Goal: Task Accomplishment & Management: Manage account settings

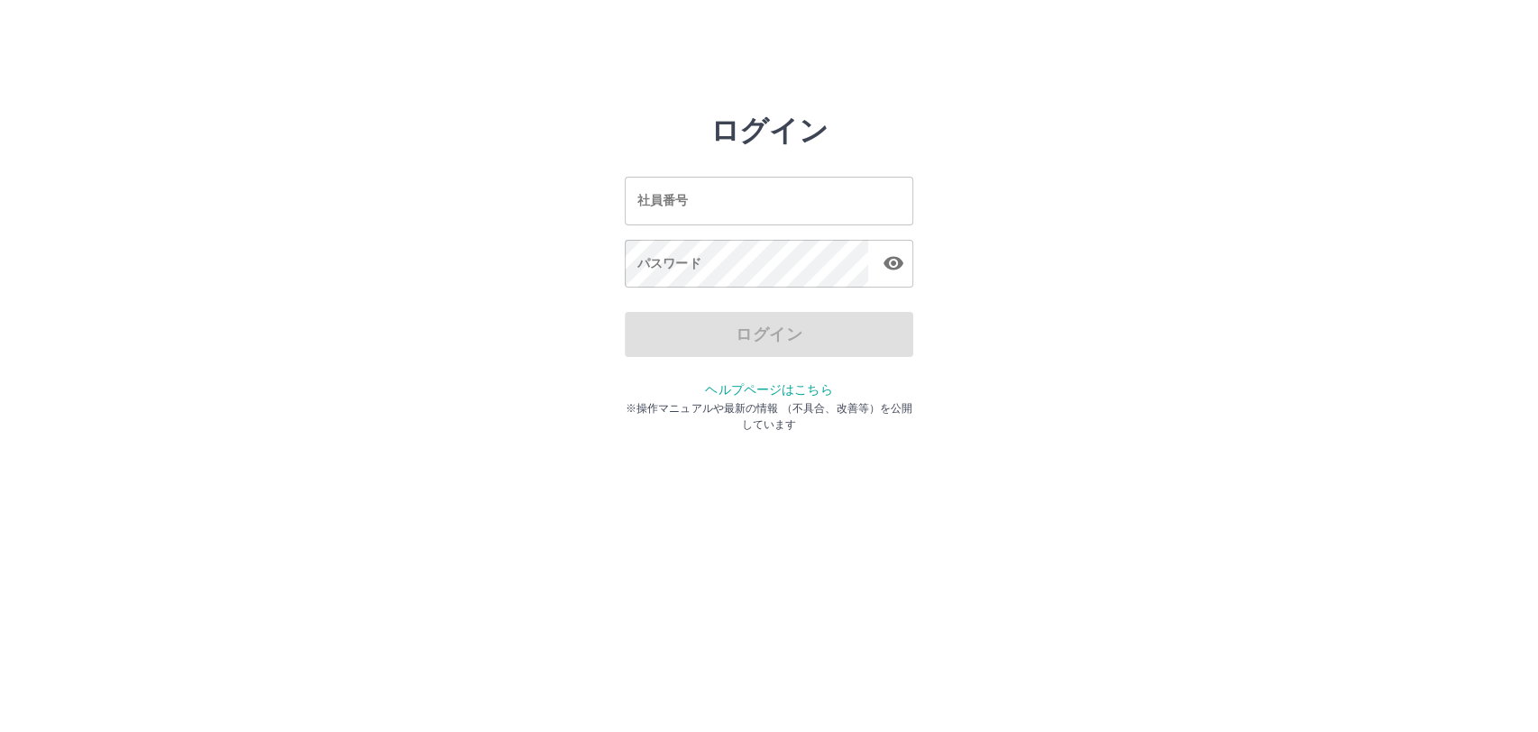
click at [715, 201] on input "社員番号" at bounding box center [769, 201] width 289 height 48
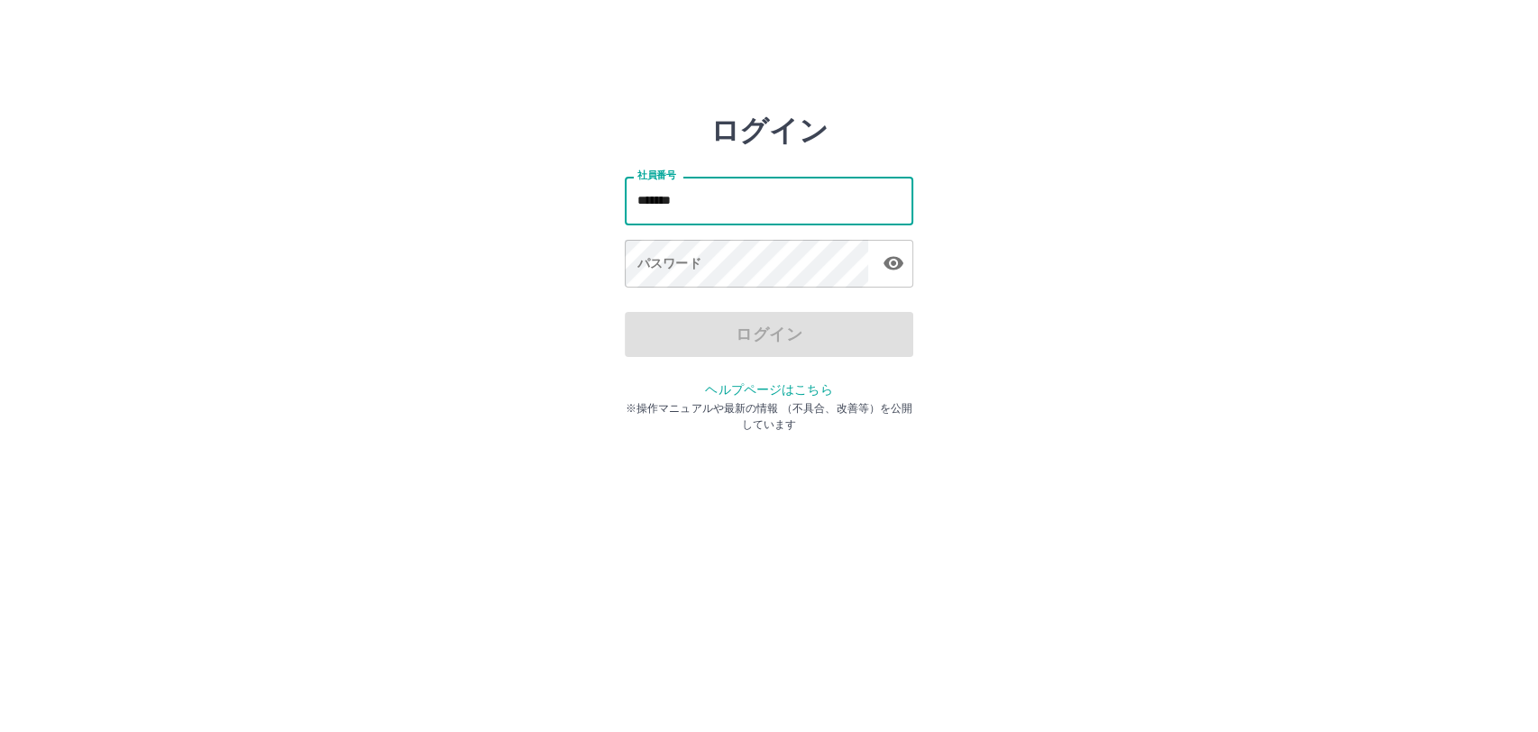
type input "*******"
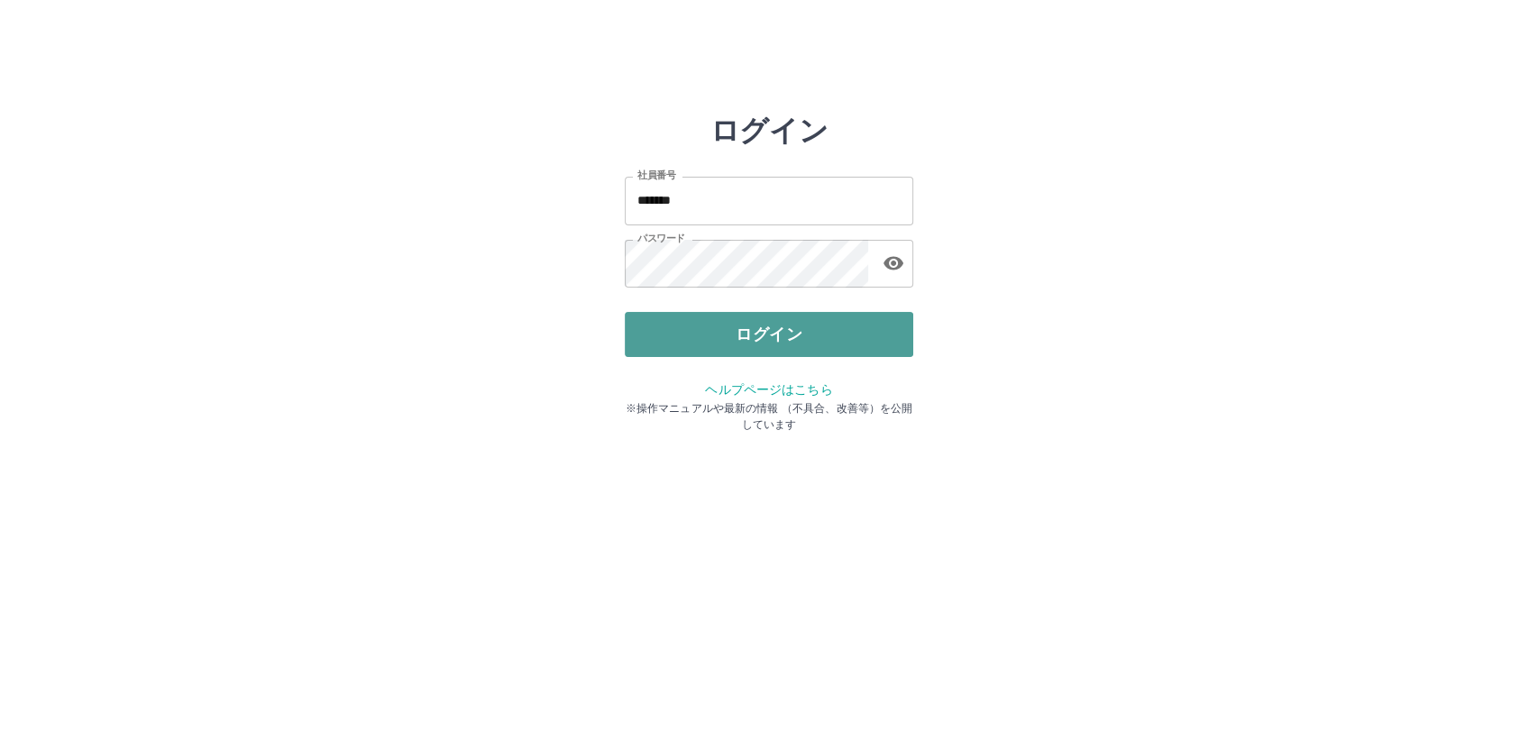
click at [761, 329] on button "ログイン" at bounding box center [769, 334] width 289 height 45
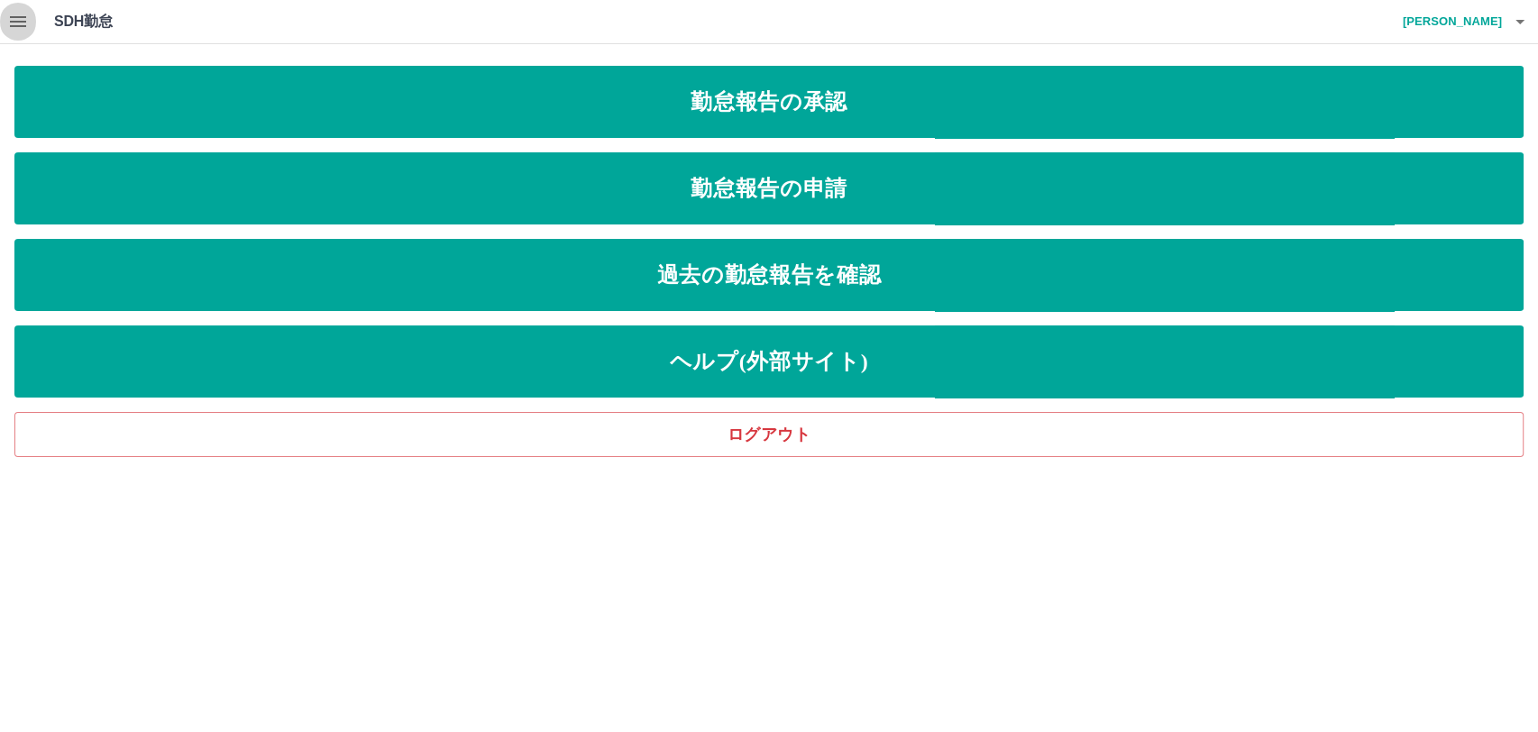
click at [22, 23] on icon "button" at bounding box center [18, 22] width 22 height 22
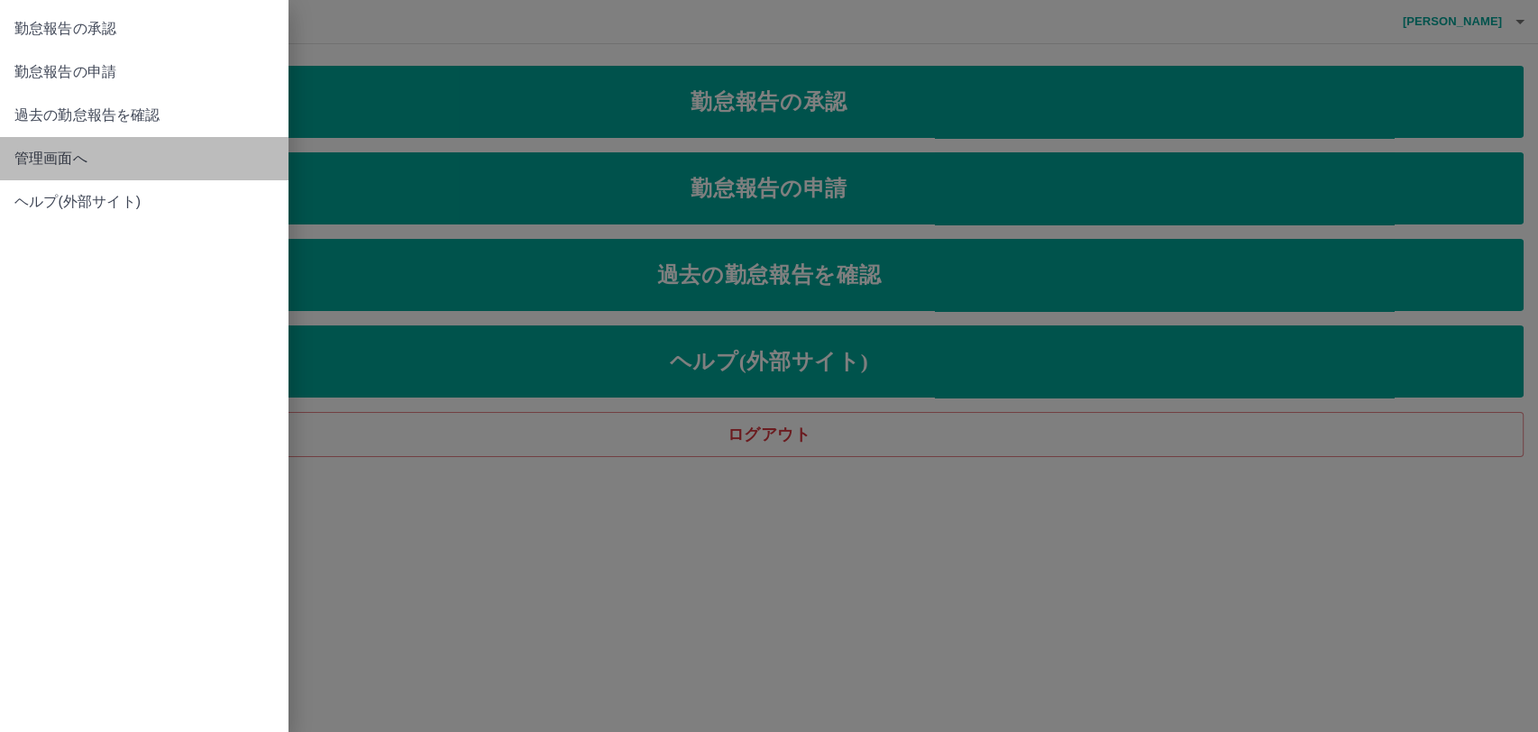
click at [58, 151] on span "管理画面へ" at bounding box center [144, 159] width 260 height 22
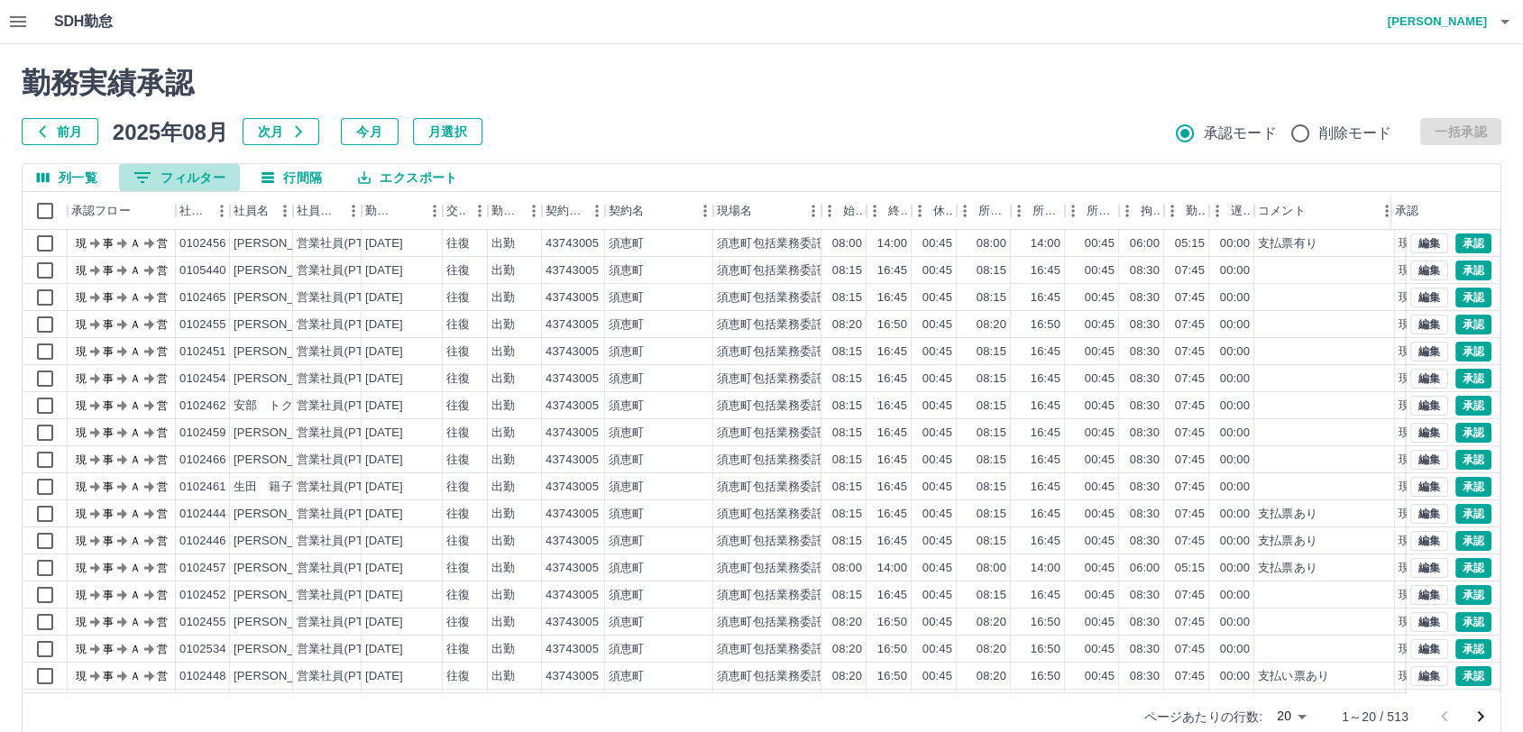
click at [193, 181] on button "0 フィルター" at bounding box center [179, 177] width 121 height 27
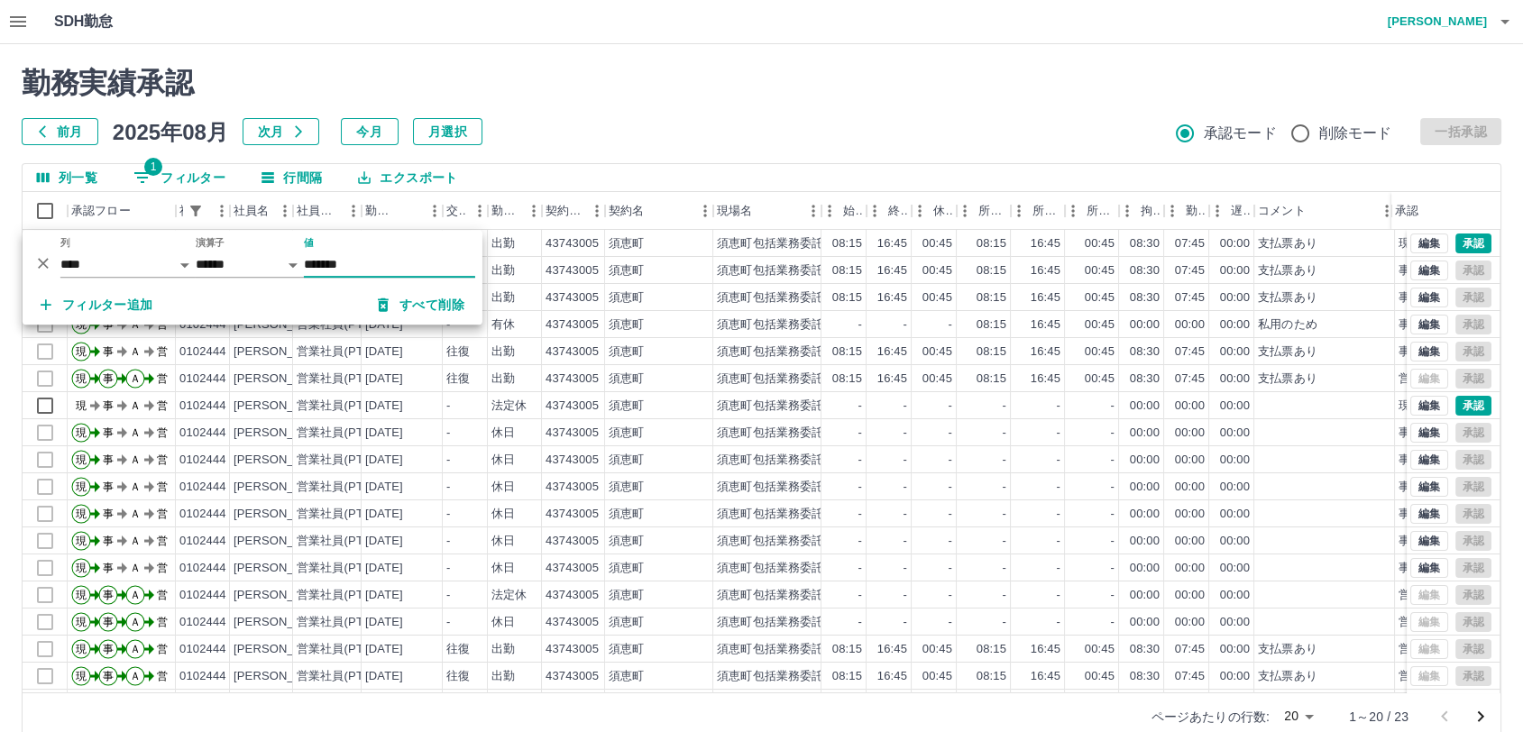
type input "*******"
click at [815, 116] on div "勤務実績承認 前月 2025年08月 次月 今月 月選択 承認モード 削除モード 一括承認" at bounding box center [762, 105] width 1480 height 79
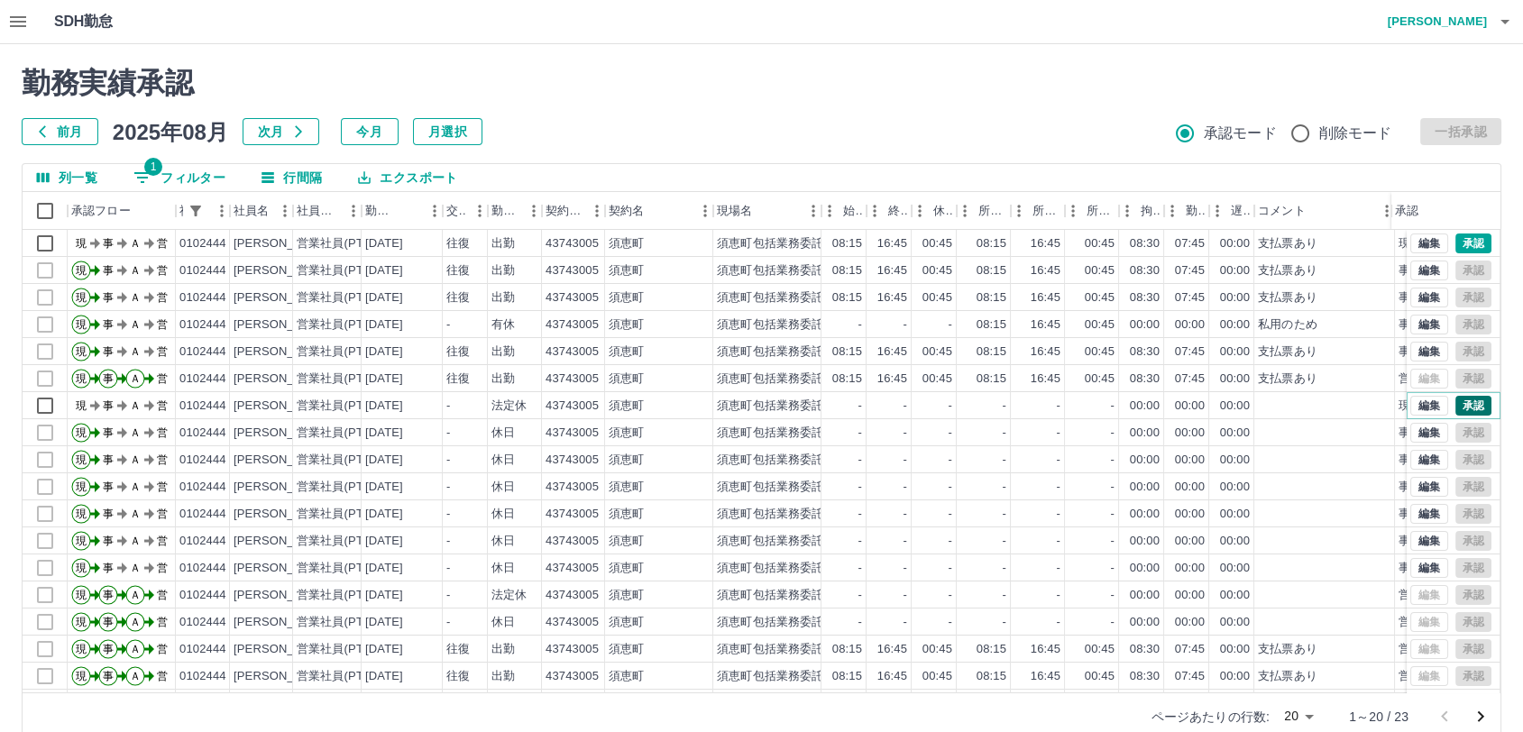
click at [1455, 408] on button "承認" at bounding box center [1473, 406] width 36 height 20
click at [1460, 241] on button "承認" at bounding box center [1473, 244] width 36 height 20
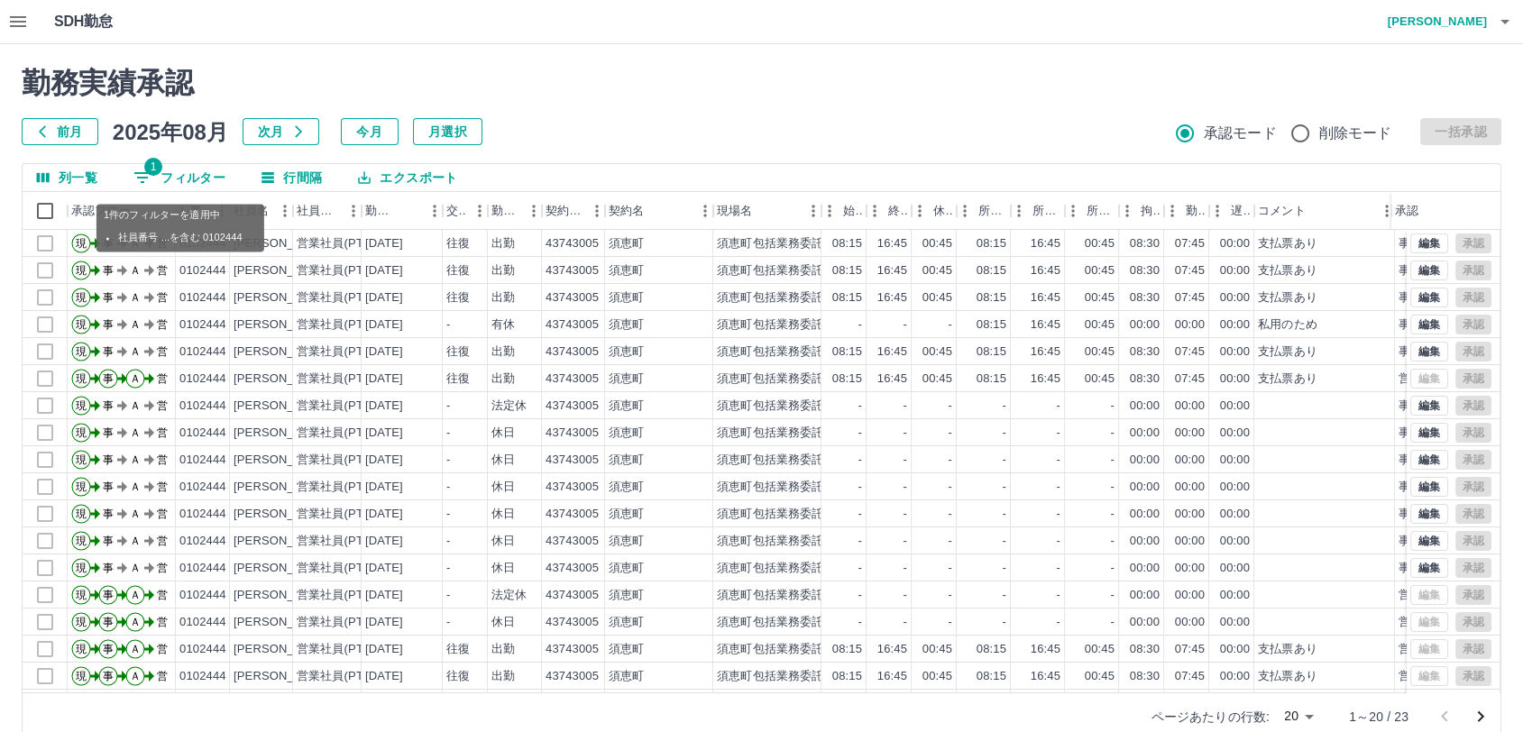
click at [193, 173] on button "1 フィルター" at bounding box center [179, 177] width 121 height 27
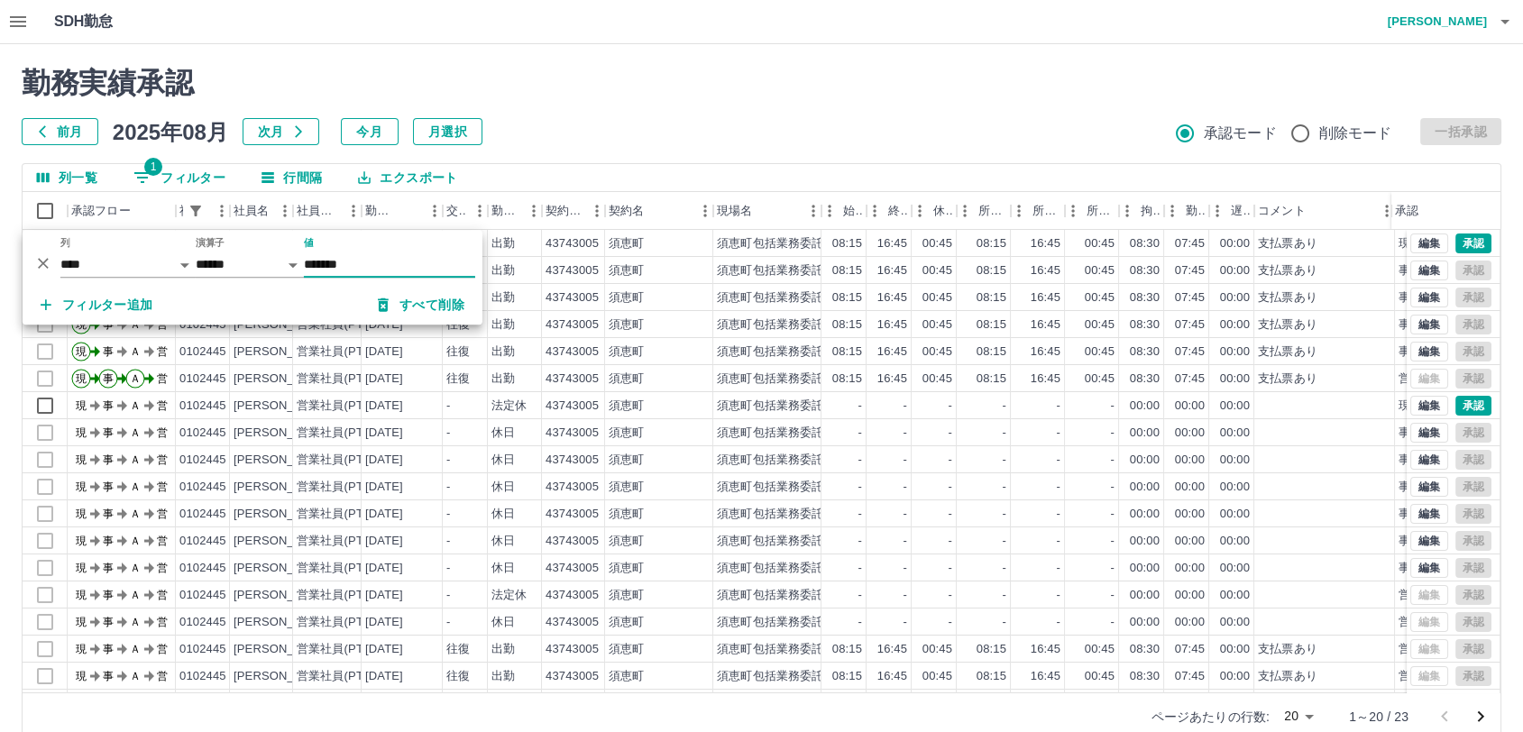
type input "*******"
click at [950, 111] on div "勤務実績承認 前月 2025年08月 次月 今月 月選択 承認モード 削除モード 一括承認" at bounding box center [762, 105] width 1480 height 79
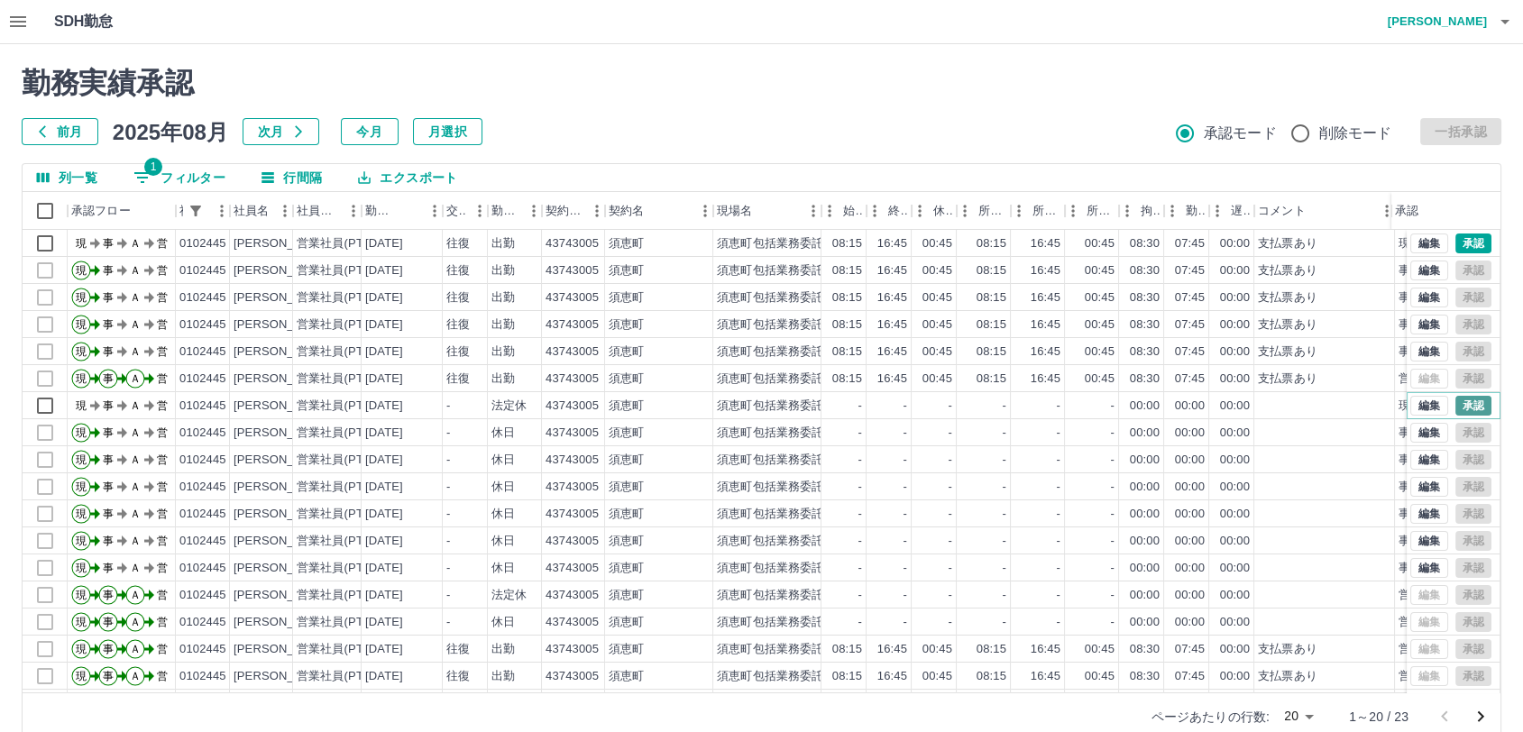
click at [1464, 404] on button "承認" at bounding box center [1473, 406] width 36 height 20
click at [1464, 237] on button "承認" at bounding box center [1473, 244] width 36 height 20
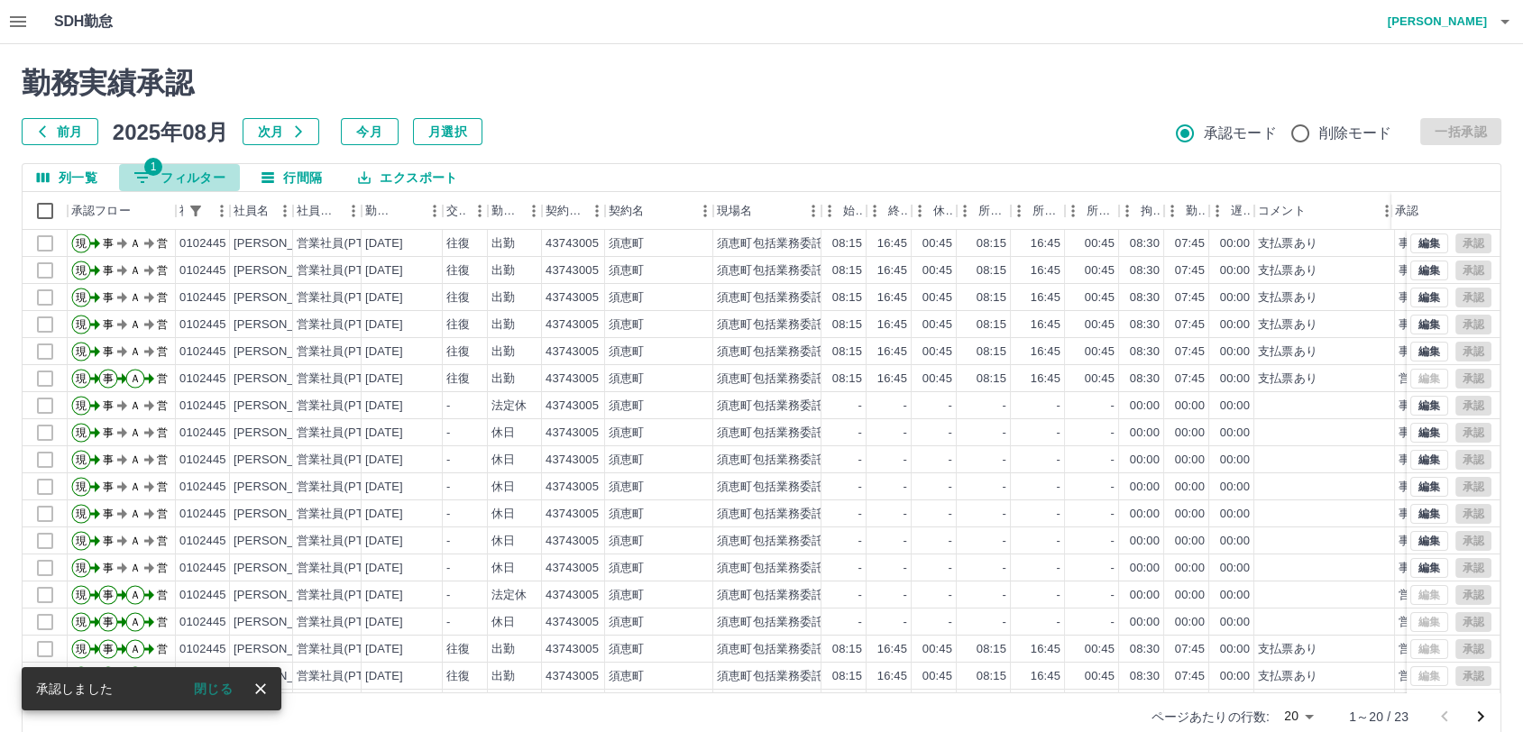
click at [203, 170] on button "1 フィルター" at bounding box center [179, 177] width 121 height 27
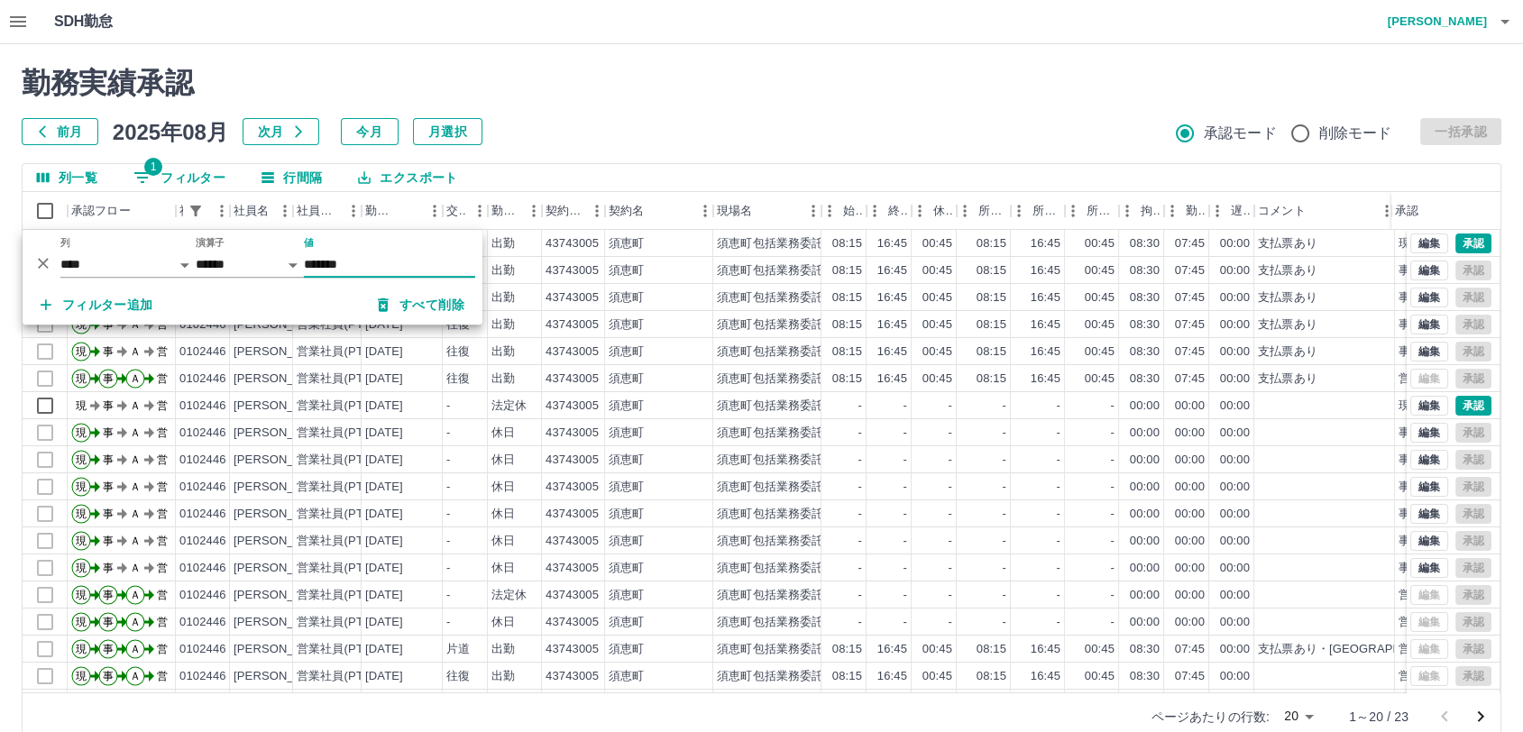
type input "*******"
click at [725, 94] on h2 "勤務実績承認" at bounding box center [762, 83] width 1480 height 34
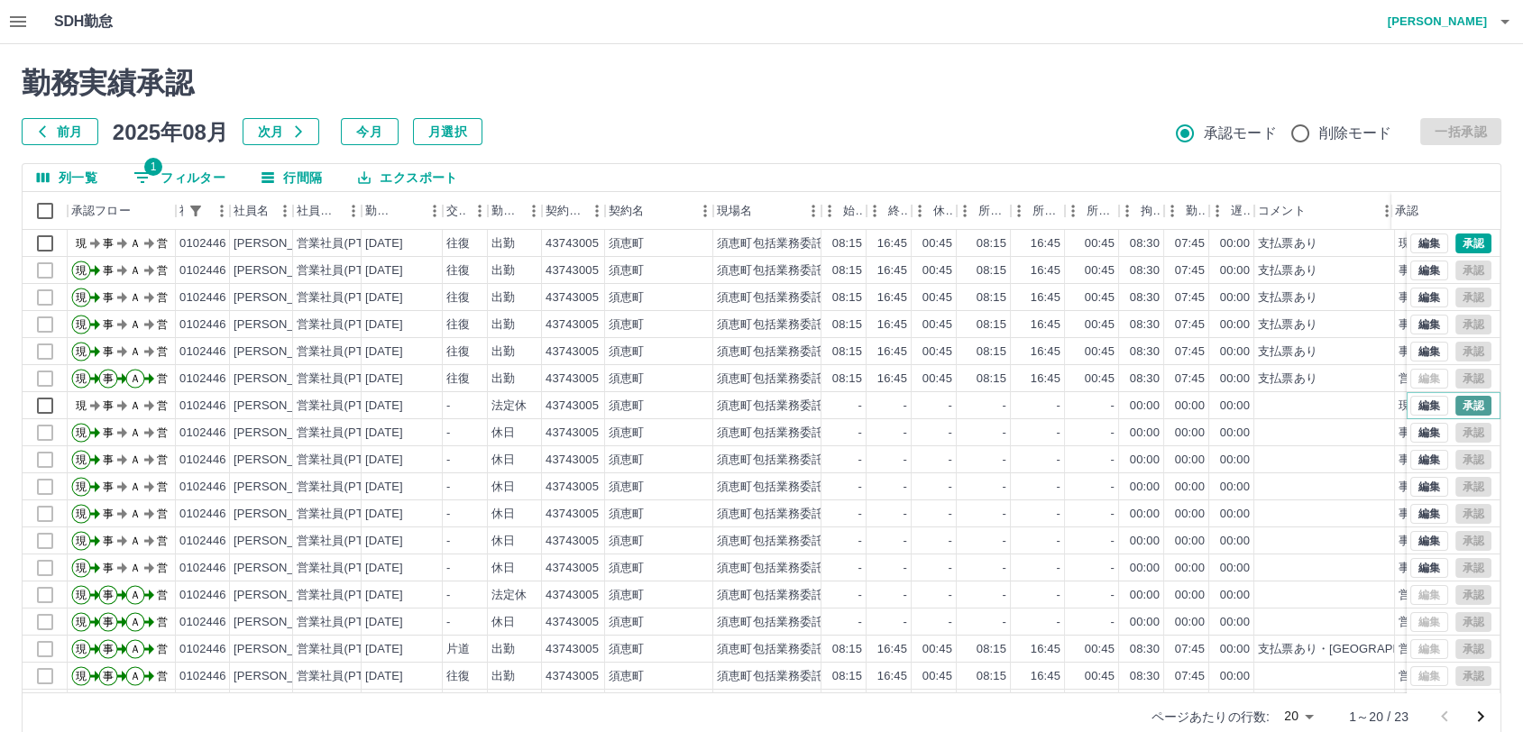
click at [1455, 402] on button "承認" at bounding box center [1473, 406] width 36 height 20
click at [1455, 241] on button "承認" at bounding box center [1473, 244] width 36 height 20
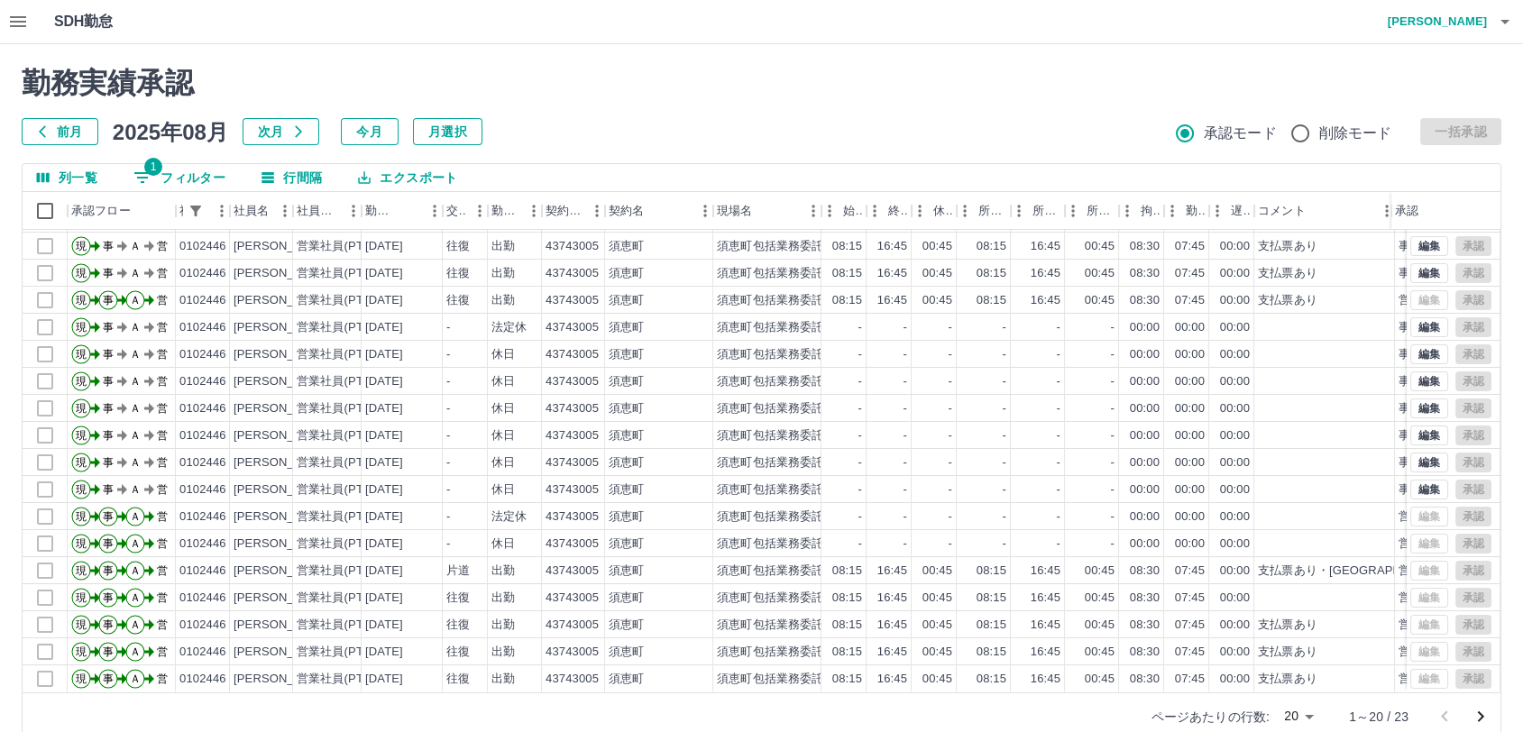
scroll to position [29, 0]
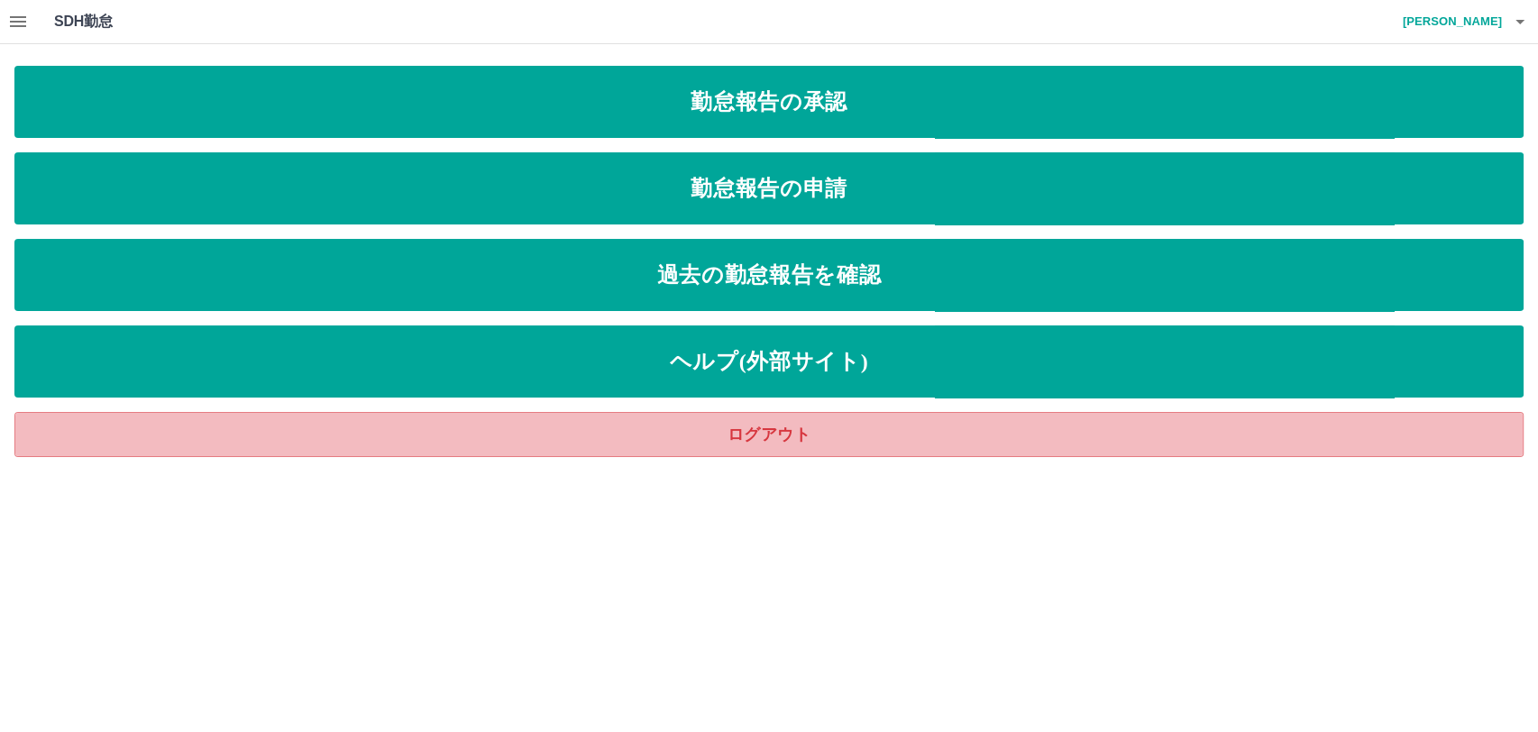
click at [771, 436] on link "ログアウト" at bounding box center [769, 434] width 1510 height 45
